Goal: Navigation & Orientation: Find specific page/section

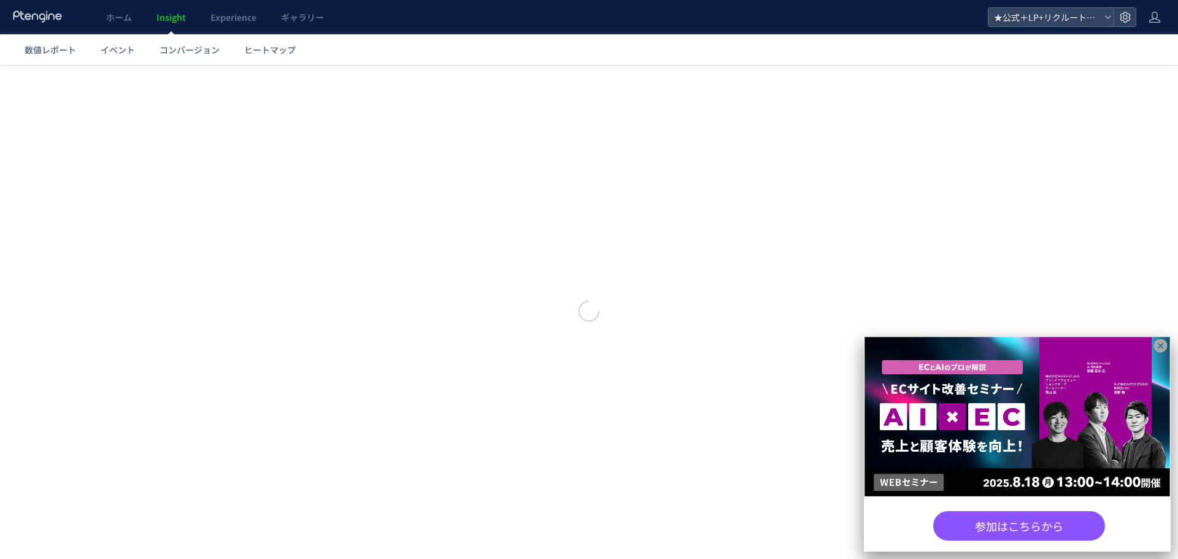
click at [1158, 344] on icon at bounding box center [1160, 345] width 13 height 13
